Goal: Task Accomplishment & Management: Use online tool/utility

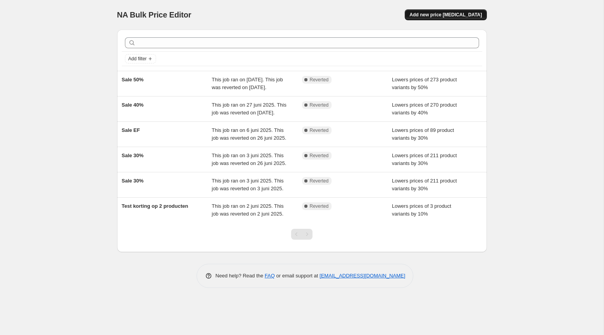
click at [448, 16] on span "Add new price [MEDICAL_DATA]" at bounding box center [446, 15] width 72 height 6
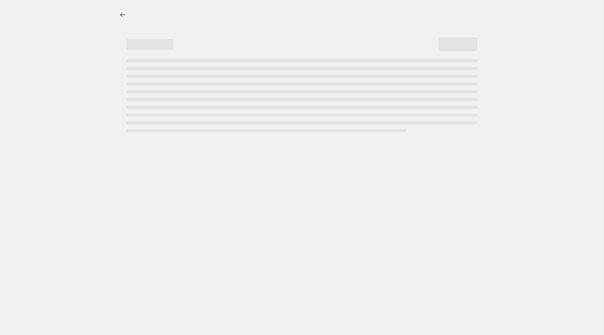
select select "percentage"
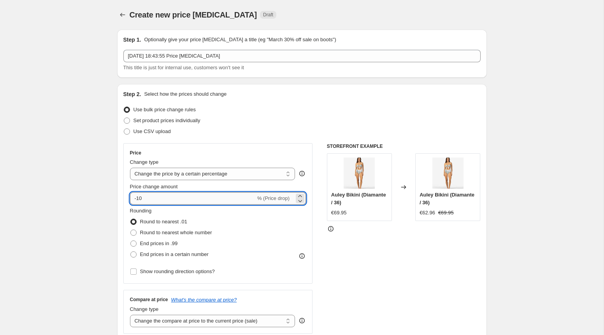
click at [154, 199] on input "-10" at bounding box center [193, 198] width 126 height 12
type input "-1"
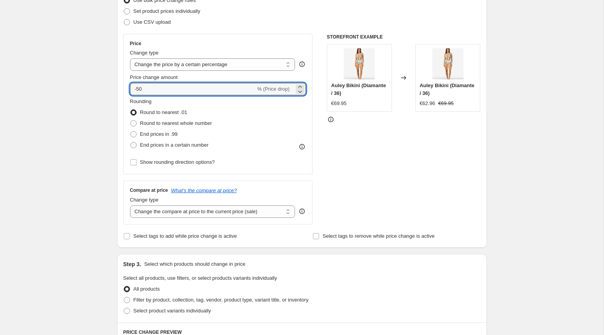
scroll to position [110, 0]
type input "-50"
click at [158, 147] on span "End prices in a certain number" at bounding box center [174, 144] width 69 height 6
click at [131, 142] on input "End prices in a certain number" at bounding box center [130, 141] width 0 height 0
radio input "true"
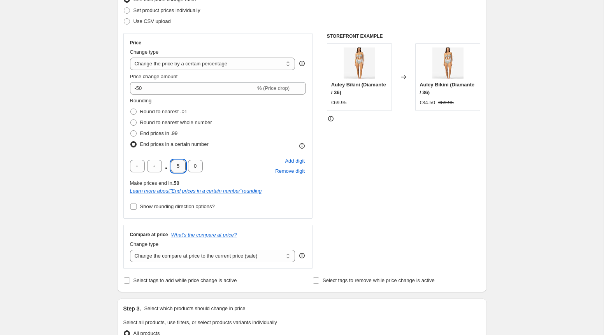
click at [181, 169] on input "5" at bounding box center [178, 166] width 15 height 12
type input "9"
click at [195, 169] on input "0" at bounding box center [195, 166] width 15 height 12
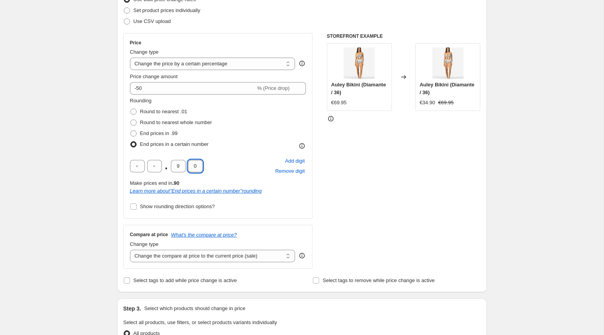
click at [195, 169] on input "0" at bounding box center [195, 166] width 15 height 12
type input "5"
click at [103, 209] on div "Create new price [MEDICAL_DATA]. This page is ready Create new price [MEDICAL_D…" at bounding box center [302, 301] width 604 height 823
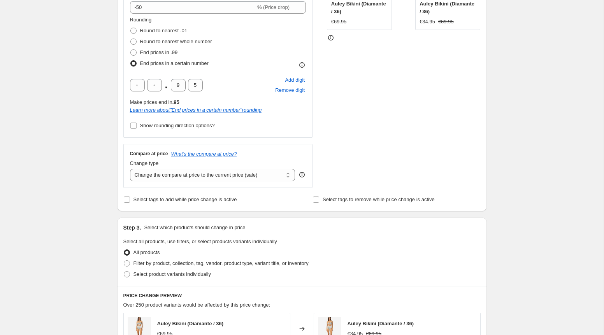
scroll to position [197, 0]
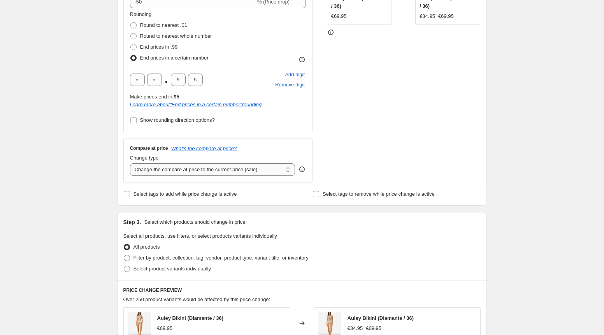
click at [183, 170] on select "Change the compare at price to the current price (sale) Change the compare at p…" at bounding box center [212, 170] width 165 height 12
select select "percentage"
click at [130, 164] on select "Change the compare at price to the current price (sale) Change the compare at p…" at bounding box center [212, 170] width 165 height 12
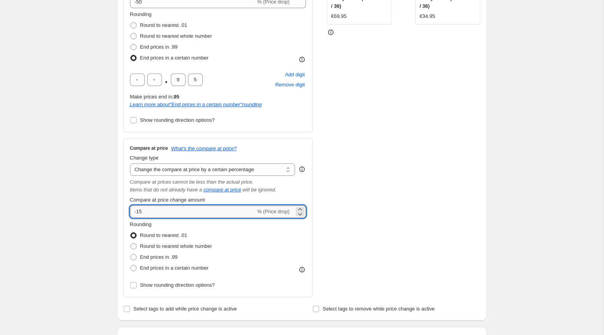
click at [149, 211] on input "-15" at bounding box center [193, 212] width 126 height 12
type input "-1"
type input "-50"
click at [90, 252] on div "Create new price [MEDICAL_DATA]. This page is ready Create new price [MEDICAL_D…" at bounding box center [302, 272] width 604 height 938
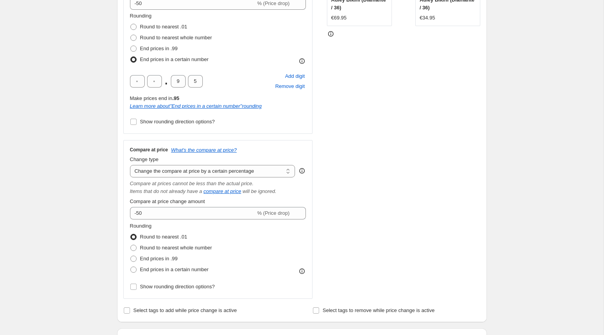
scroll to position [196, 0]
click at [212, 150] on icon "What's the compare at price?" at bounding box center [204, 149] width 66 height 6
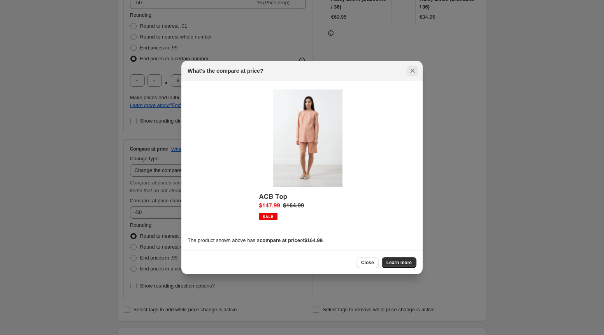
click at [416, 70] on icon "Close" at bounding box center [413, 71] width 8 height 8
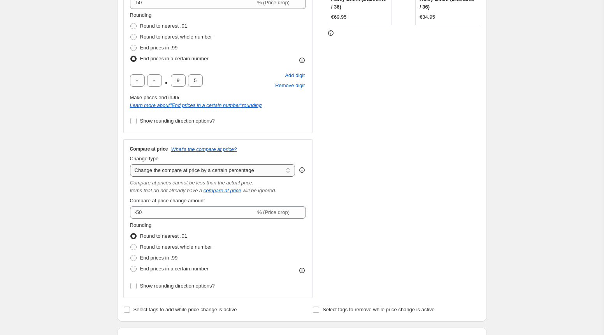
click at [277, 171] on select "Change the compare at price to the current price (sale) Change the compare at p…" at bounding box center [212, 170] width 165 height 12
select select "ep"
click at [130, 164] on select "Change the compare at price to the current price (sale) Change the compare at p…" at bounding box center [212, 170] width 165 height 12
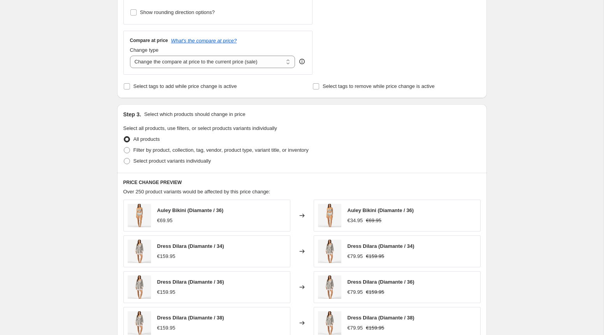
scroll to position [308, 0]
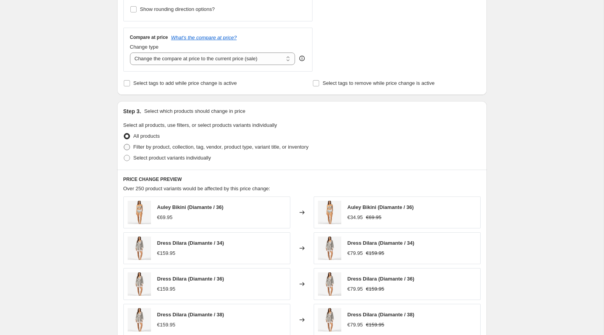
click at [162, 145] on span "Filter by product, collection, tag, vendor, product type, variant title, or inv…" at bounding box center [221, 147] width 175 height 6
click at [124, 144] on input "Filter by product, collection, tag, vendor, product type, variant title, or inv…" at bounding box center [124, 144] width 0 height 0
radio input "true"
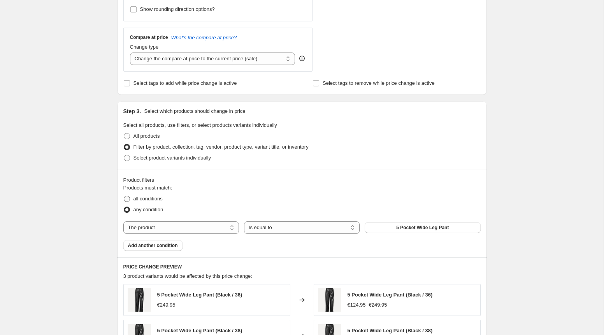
click at [152, 198] on span "all conditions" at bounding box center [148, 199] width 29 height 6
click at [124, 196] on input "all conditions" at bounding box center [124, 196] width 0 height 0
radio input "true"
click at [192, 228] on select "The product The product's collection The product's tag The product's vendor The…" at bounding box center [181, 228] width 116 height 12
select select "collection"
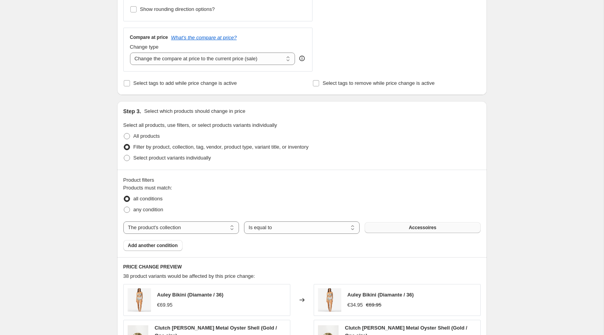
click at [384, 227] on button "Accessoires" at bounding box center [423, 227] width 116 height 11
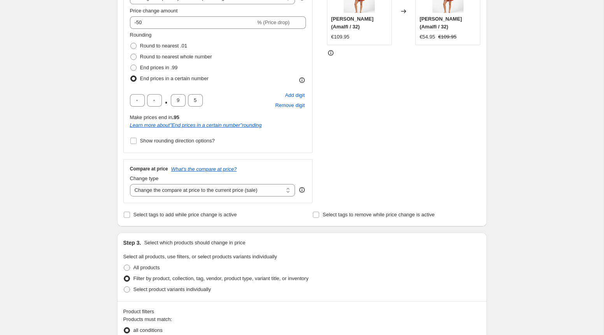
scroll to position [174, 0]
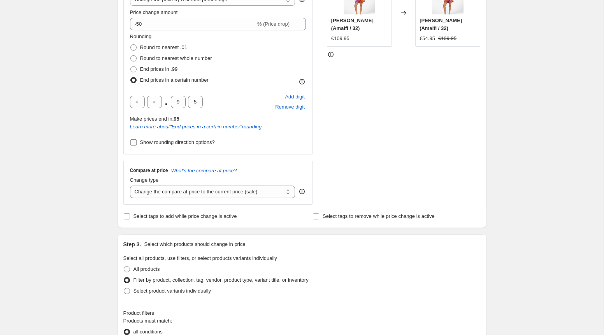
click at [134, 142] on input "Show rounding direction options?" at bounding box center [133, 142] width 6 height 6
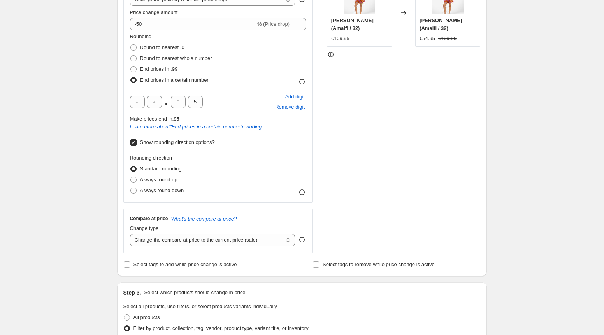
click at [134, 142] on input "Show rounding direction options?" at bounding box center [133, 142] width 6 height 6
checkbox input "false"
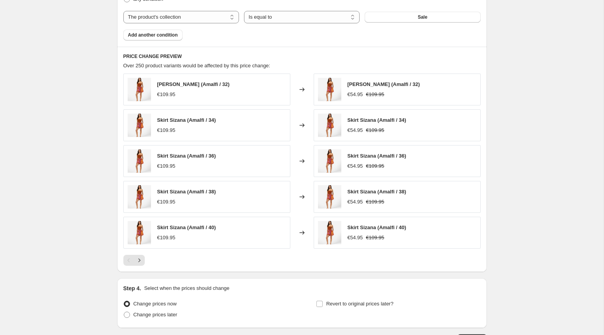
scroll to position [576, 0]
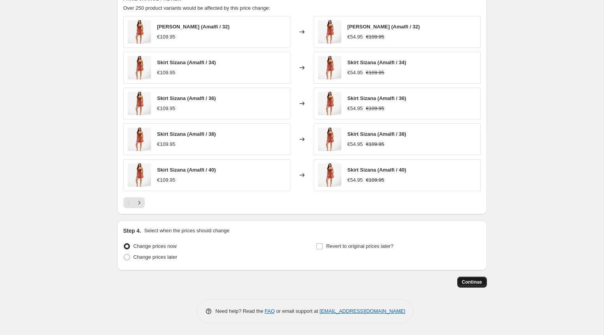
click at [477, 284] on span "Continue" at bounding box center [472, 282] width 20 height 6
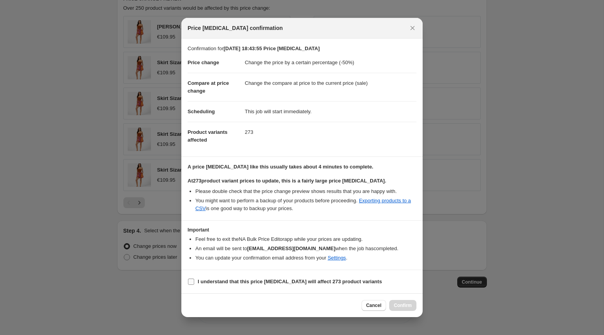
click at [275, 281] on b "I understand that this price [MEDICAL_DATA] will affect 273 product variants" at bounding box center [290, 282] width 184 height 6
click at [194, 281] on input "I understand that this price [MEDICAL_DATA] will affect 273 product variants" at bounding box center [191, 282] width 6 height 6
checkbox input "true"
click at [404, 304] on span "Confirm" at bounding box center [403, 306] width 18 height 6
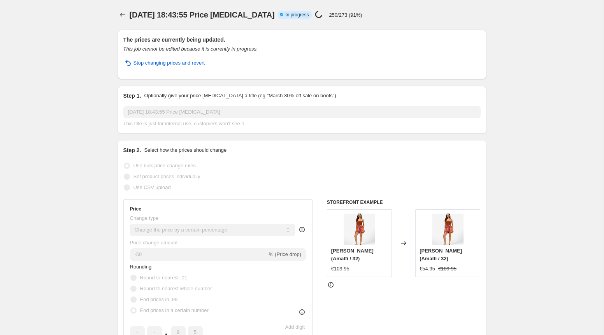
select select "percentage"
select select "collection"
